Goal: Task Accomplishment & Management: Use online tool/utility

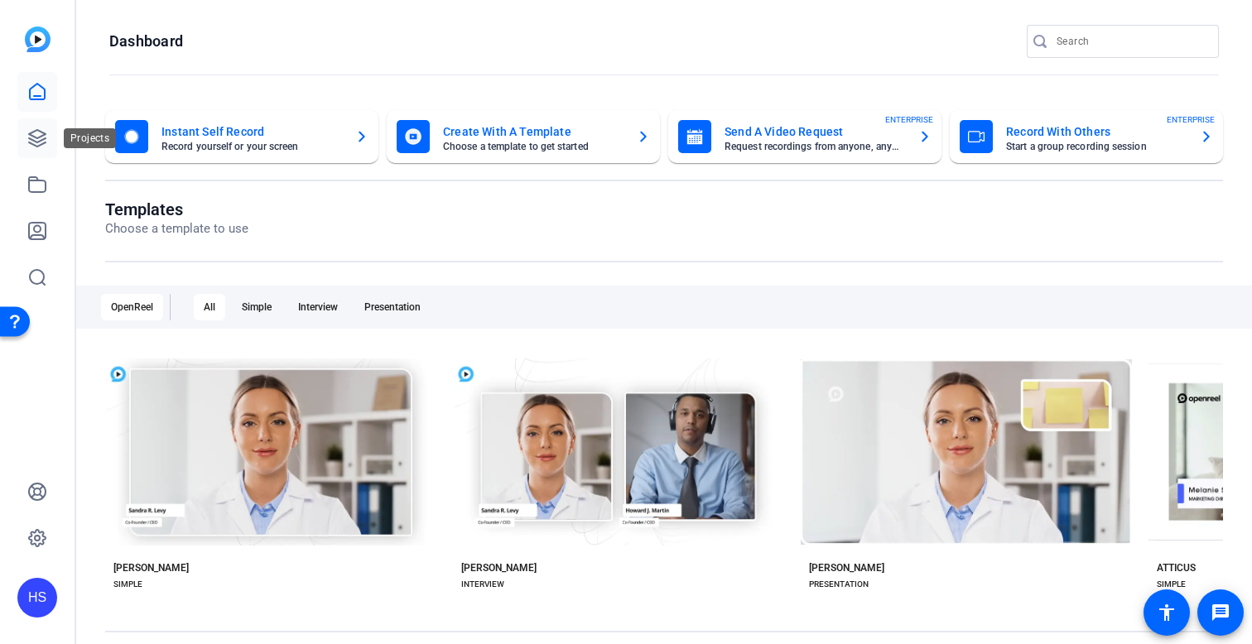
click at [41, 138] on icon at bounding box center [37, 138] width 20 height 20
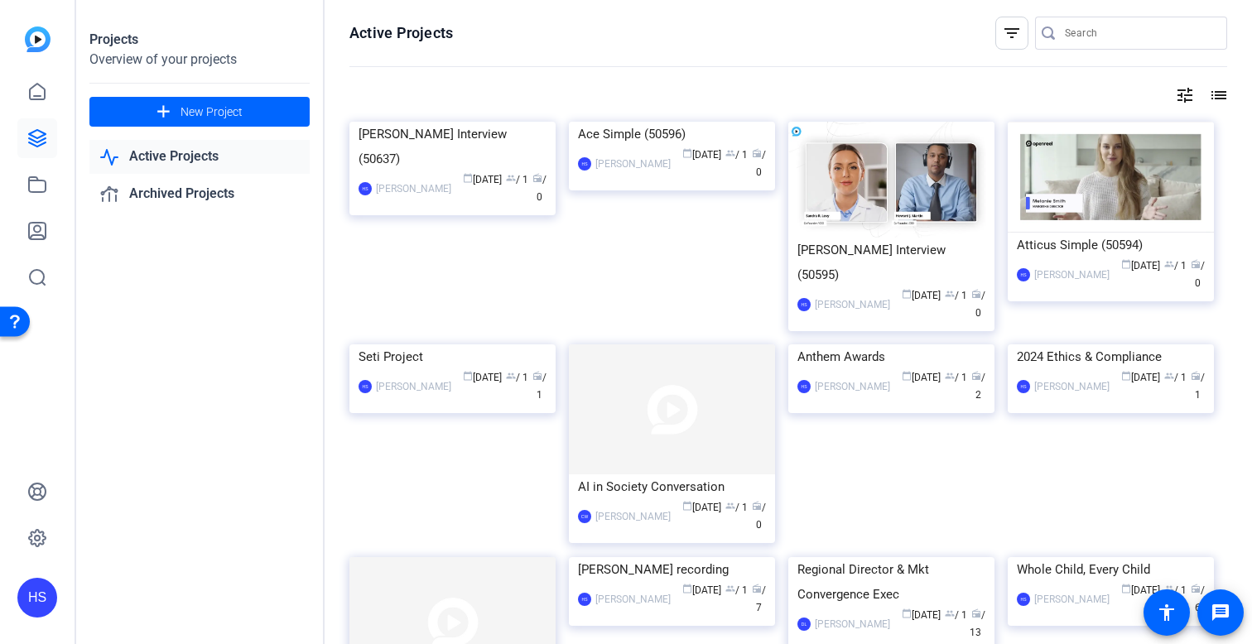
click at [176, 157] on link "Active Projects" at bounding box center [199, 157] width 220 height 34
click at [218, 120] on span at bounding box center [199, 112] width 220 height 40
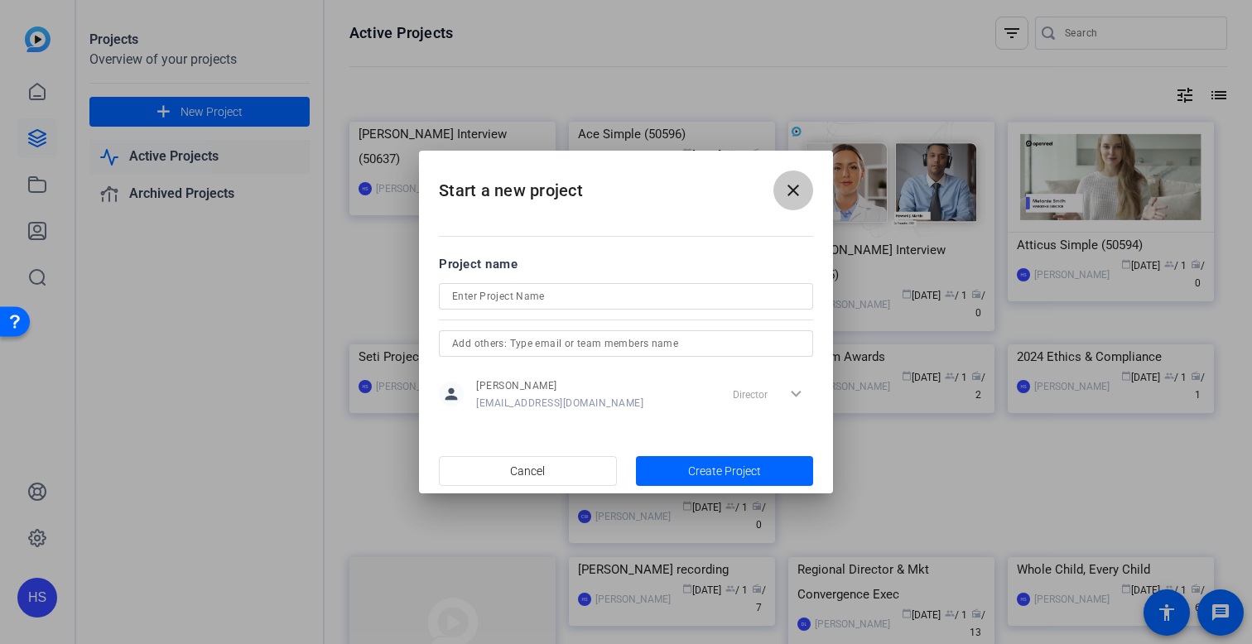
click at [794, 193] on mat-icon "close" at bounding box center [794, 191] width 20 height 20
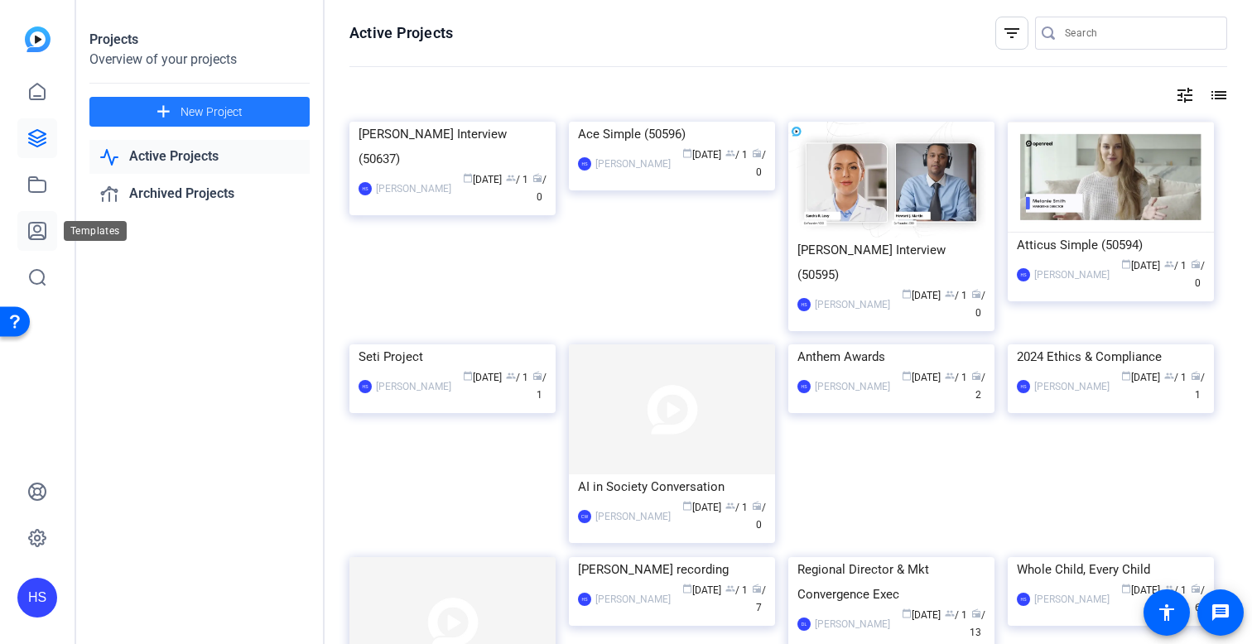
click at [35, 244] on link at bounding box center [37, 231] width 40 height 40
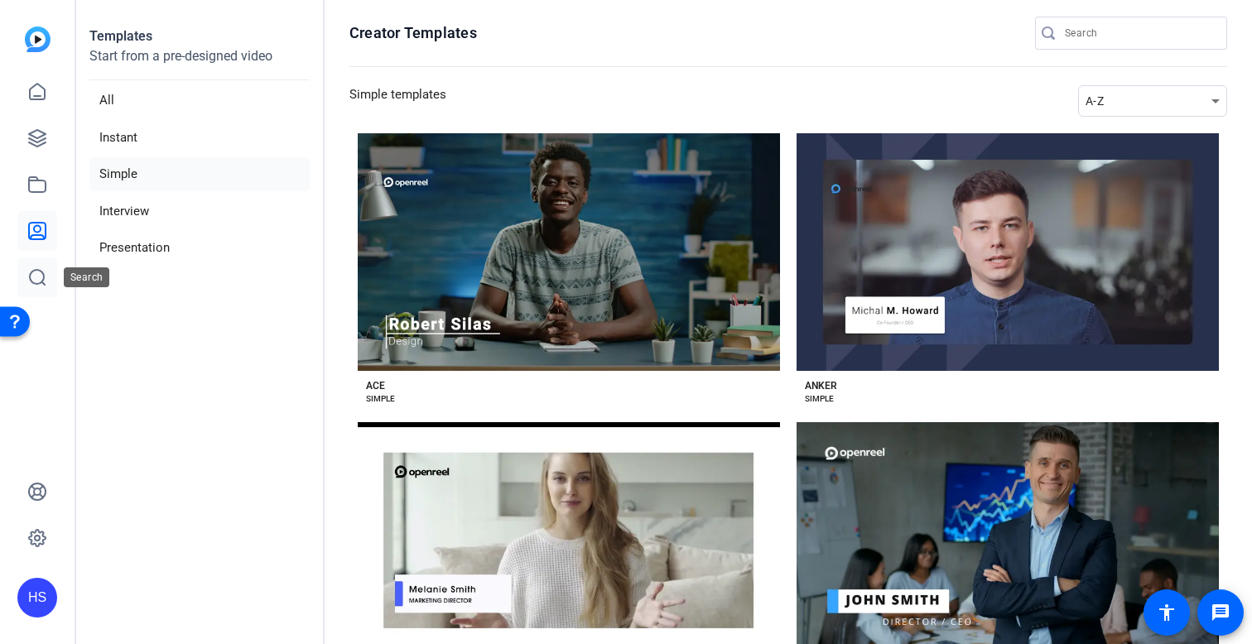
click at [36, 261] on link at bounding box center [37, 278] width 40 height 40
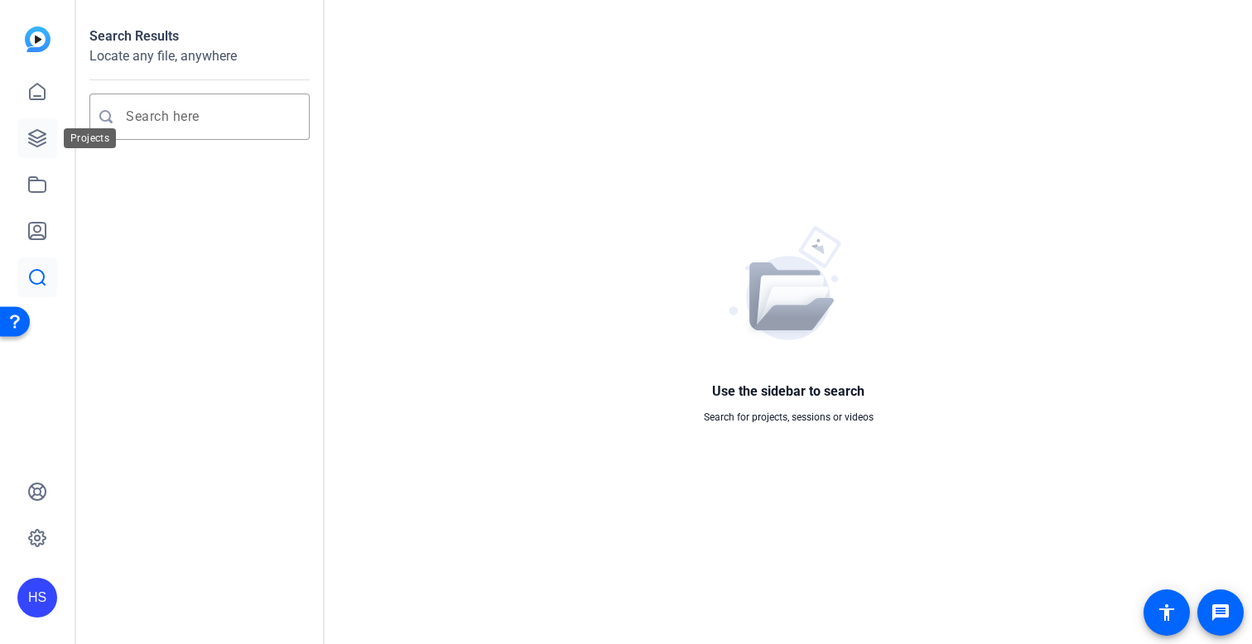
click at [36, 138] on icon at bounding box center [37, 138] width 17 height 17
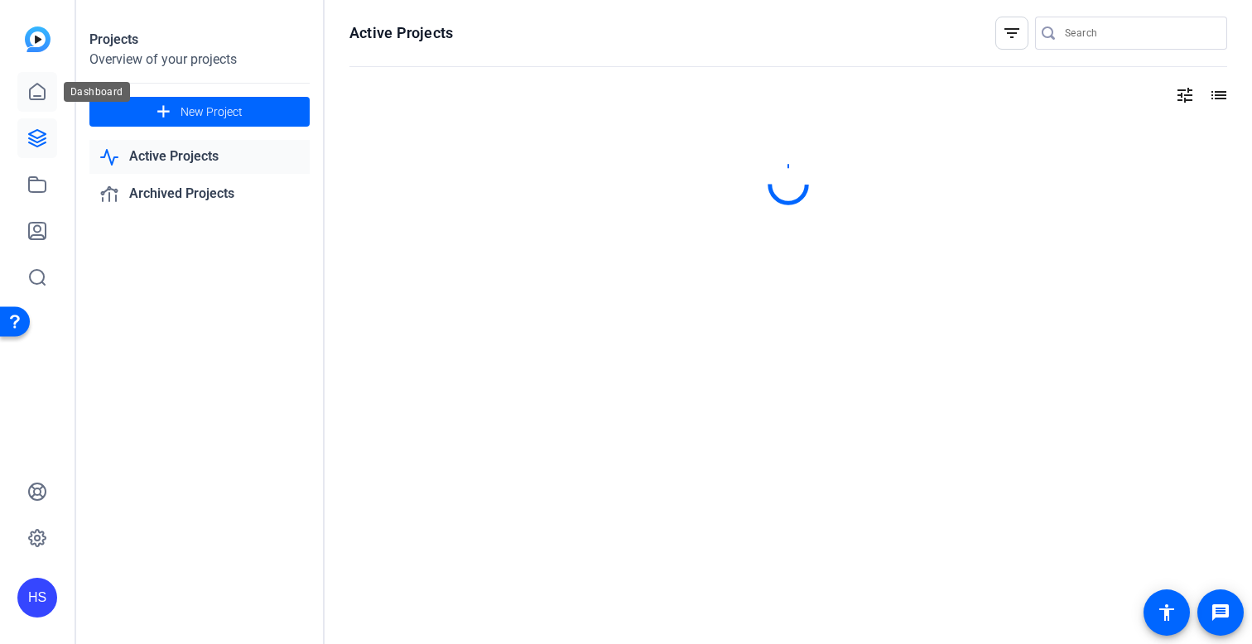
click at [37, 97] on icon at bounding box center [37, 92] width 20 height 20
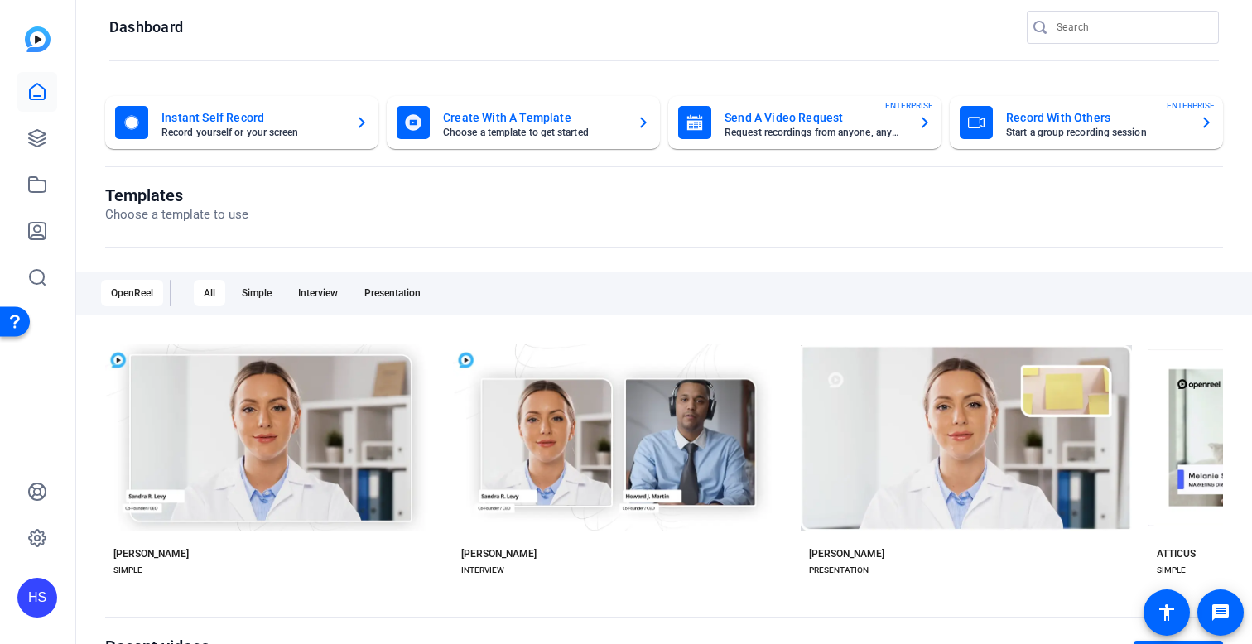
scroll to position [15, 0]
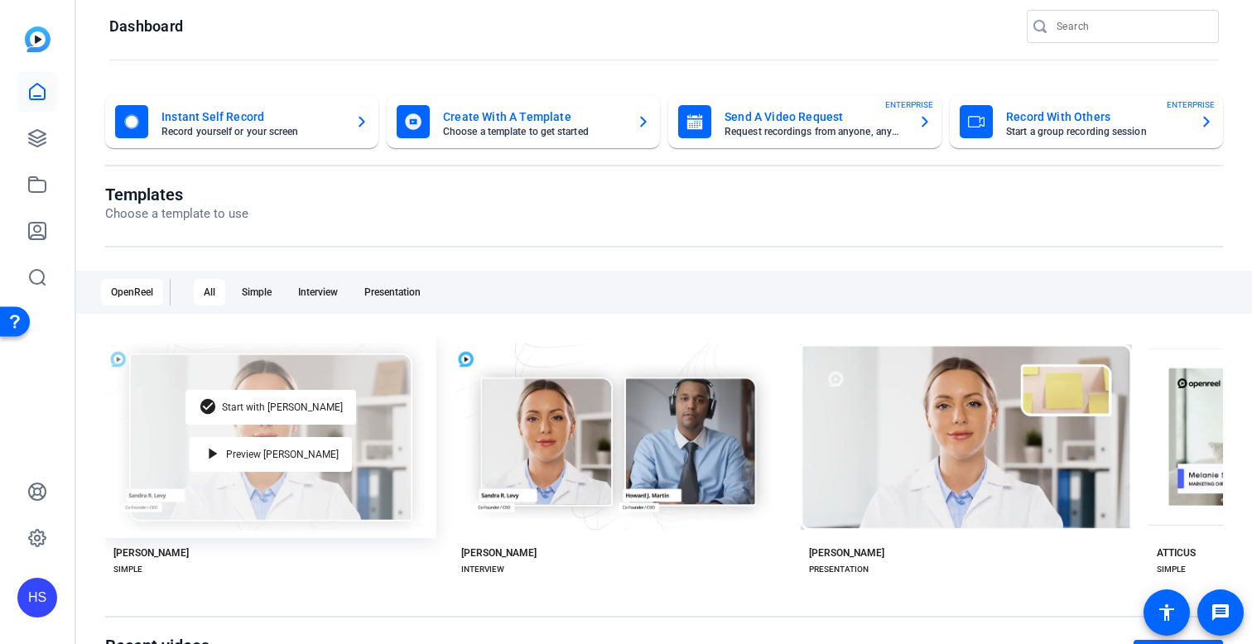
click at [173, 382] on div "check_circle Start with [PERSON_NAME] play_arrow Preview [PERSON_NAME]" at bounding box center [270, 437] width 331 height 202
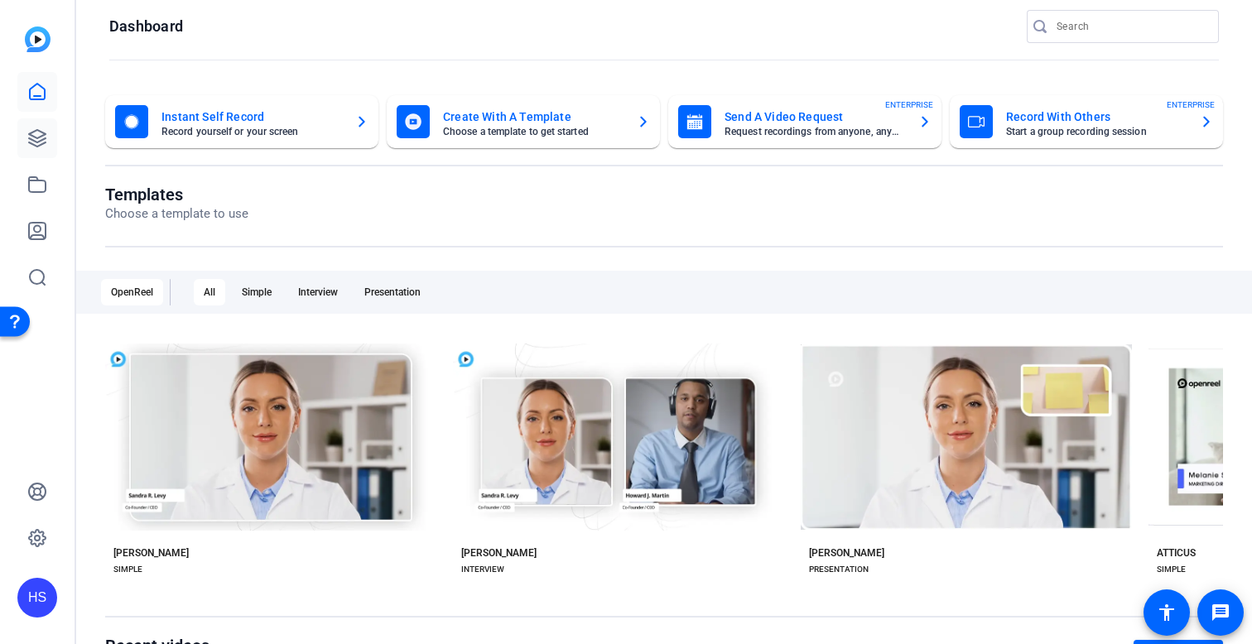
click at [42, 135] on icon at bounding box center [37, 138] width 17 height 17
